Goal: Find contact information: Find contact information

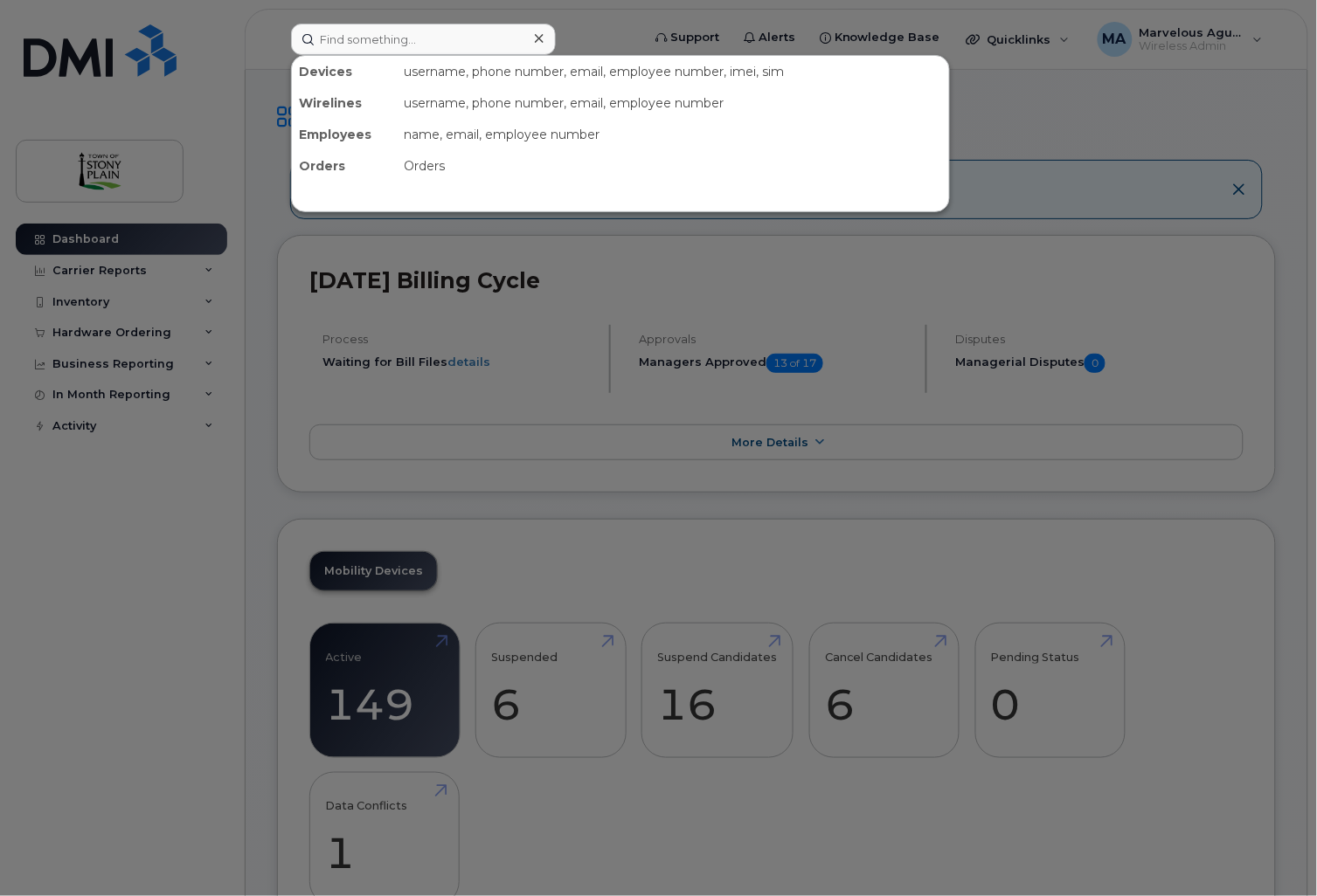
click at [472, 45] on input at bounding box center [423, 39] width 265 height 31
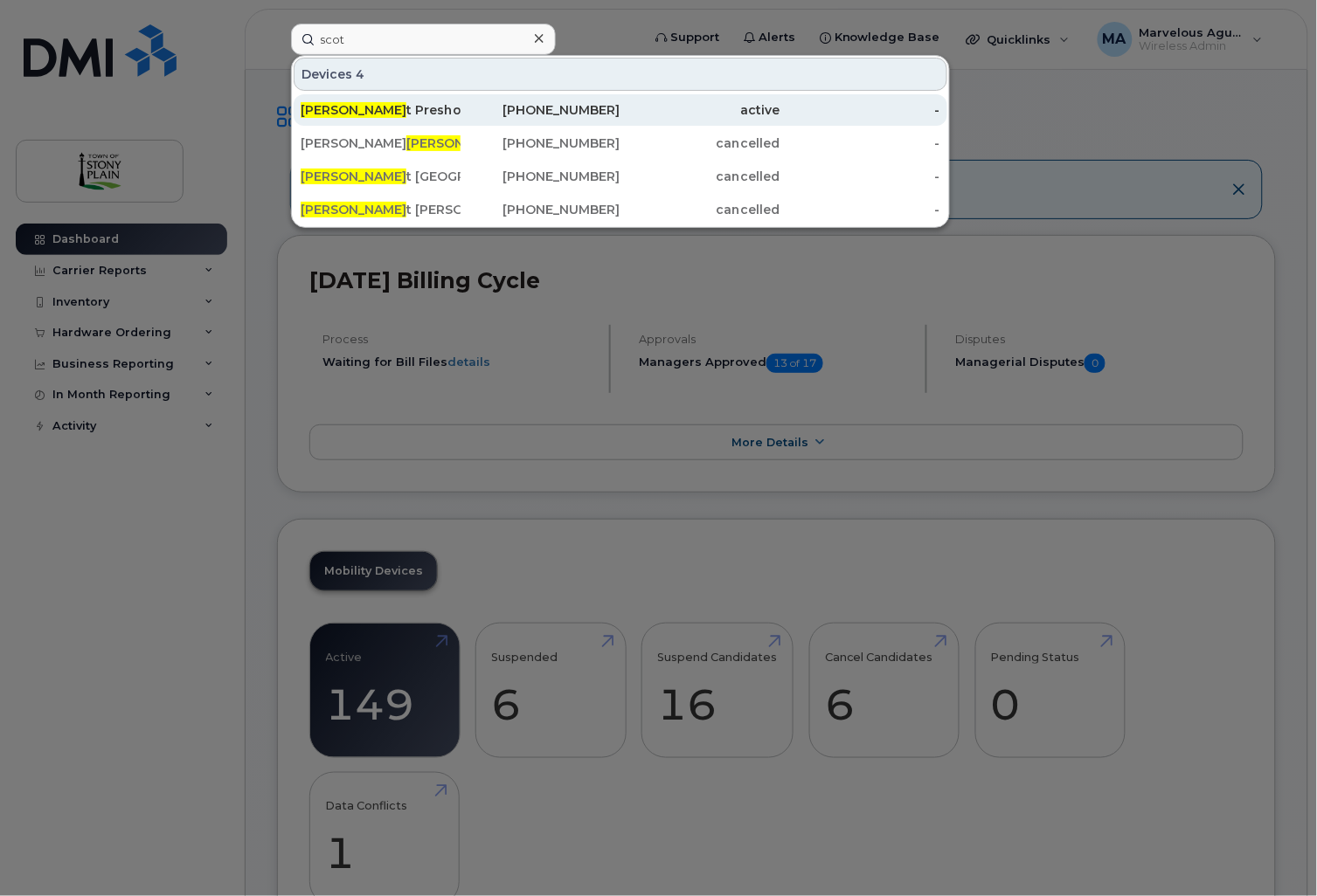
type input "scot"
click at [364, 110] on div "[PERSON_NAME]" at bounding box center [380, 110] width 160 height 17
